Goal: Find specific page/section: Find specific page/section

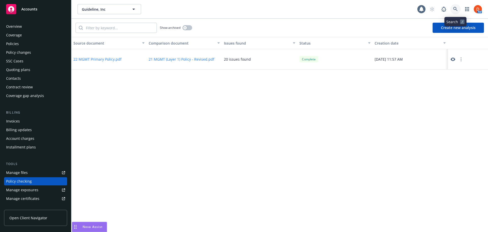
click at [457, 8] on icon at bounding box center [455, 9] width 5 height 5
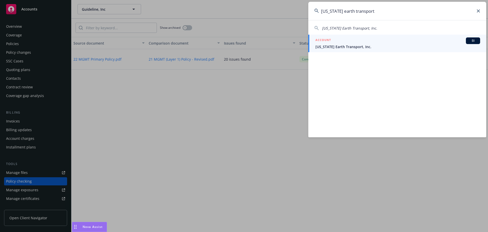
type input "[US_STATE] earth transport"
click at [400, 41] on div "ACCOUNT BI" at bounding box center [397, 40] width 165 height 7
